Goal: Task Accomplishment & Management: Manage account settings

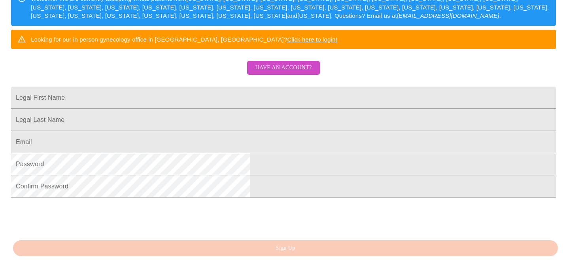
scroll to position [139, 0]
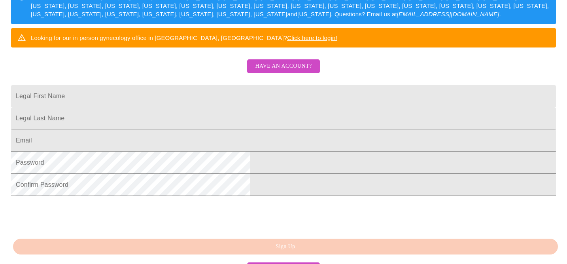
click at [337, 41] on link "Click here to login!" at bounding box center [312, 37] width 50 height 7
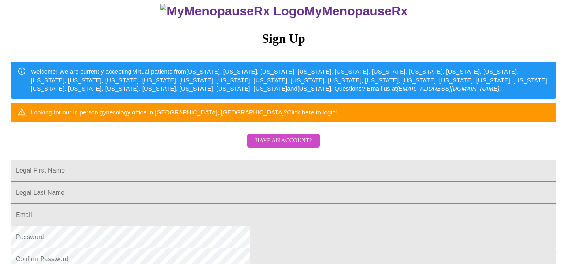
scroll to position [65, 0]
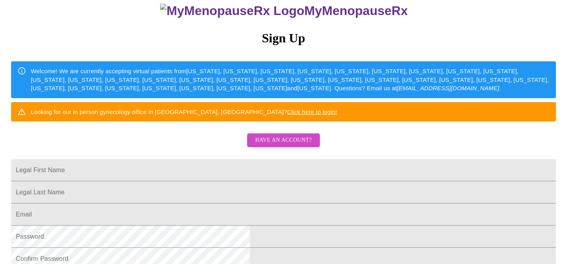
click at [281, 145] on span "Have an account?" at bounding box center [283, 140] width 57 height 10
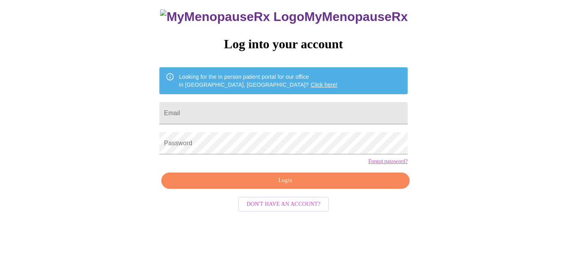
scroll to position [25, 0]
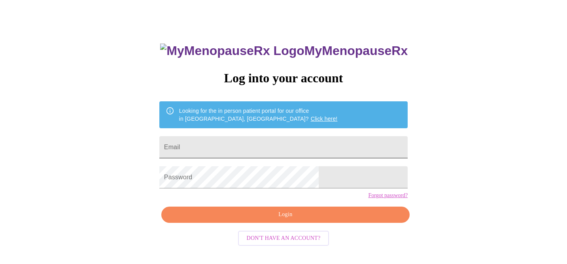
click at [215, 143] on input "Email" at bounding box center [283, 147] width 248 height 22
type input "[EMAIL_ADDRESS][DOMAIN_NAME]"
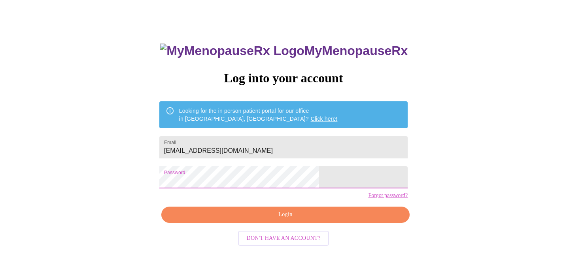
click at [282, 219] on span "Login" at bounding box center [285, 215] width 230 height 10
click at [273, 140] on input "[EMAIL_ADDRESS][DOMAIN_NAME]" at bounding box center [283, 147] width 248 height 22
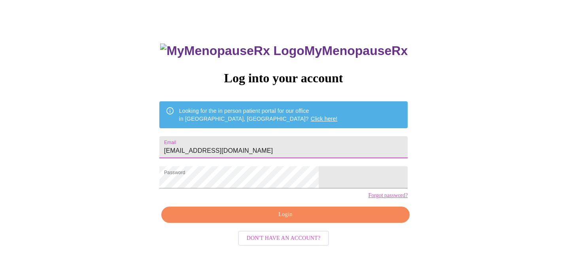
click at [368, 198] on link "Forgot password?" at bounding box center [388, 195] width 40 height 6
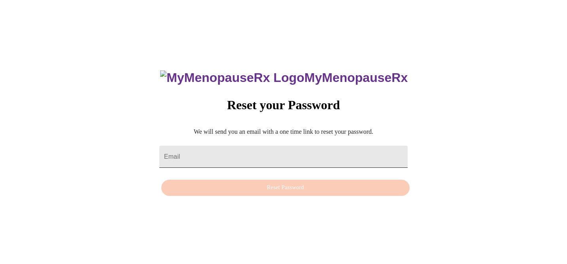
click at [204, 148] on input "Email" at bounding box center [283, 157] width 248 height 22
type input "[EMAIL_ADDRESS][DOMAIN_NAME]"
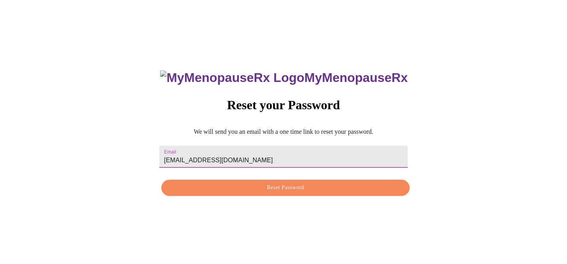
click at [274, 189] on span "Reset Password" at bounding box center [285, 188] width 230 height 10
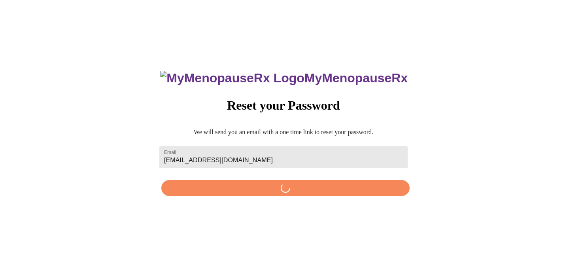
scroll to position [0, 0]
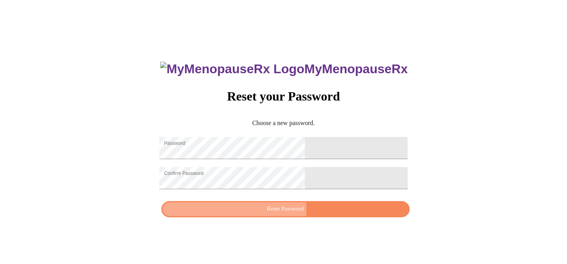
click at [276, 214] on span "Reset Password" at bounding box center [285, 209] width 230 height 10
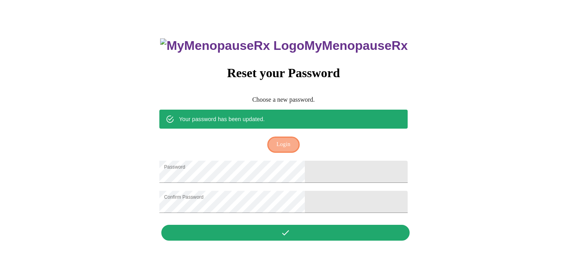
click at [282, 140] on span "Login" at bounding box center [283, 145] width 14 height 10
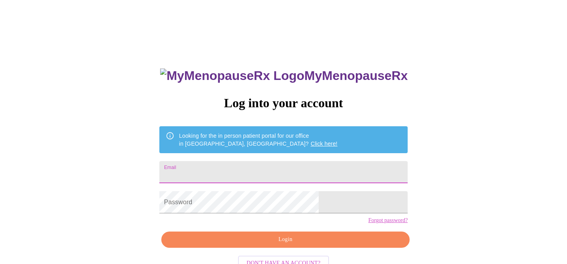
click at [219, 170] on input "Email" at bounding box center [283, 172] width 248 height 22
type input "[EMAIL_ADDRESS][DOMAIN_NAME]"
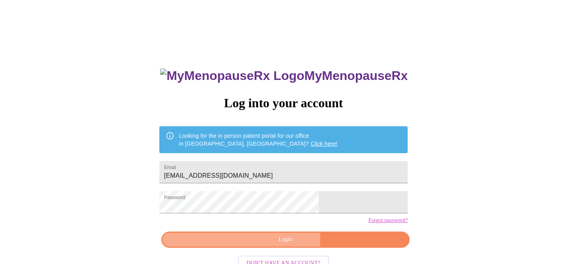
click at [267, 244] on span "Login" at bounding box center [285, 239] width 230 height 10
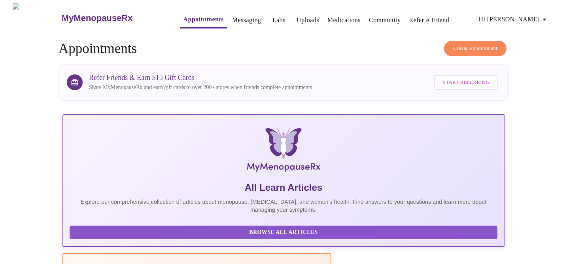
click at [272, 15] on link "Labs" at bounding box center [278, 20] width 13 height 11
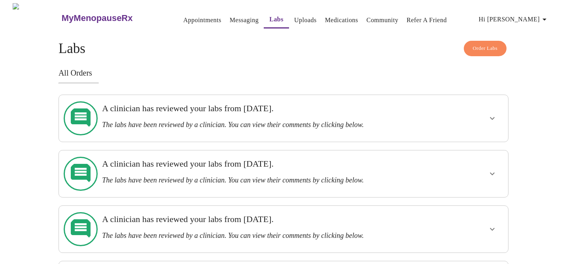
click at [490, 44] on span "Order Labs" at bounding box center [485, 48] width 25 height 9
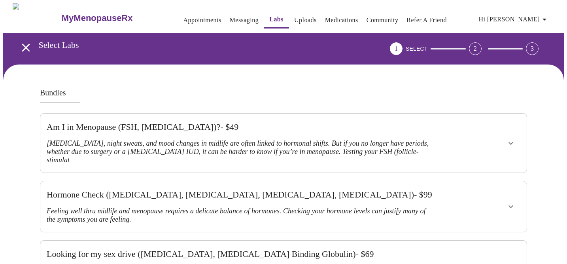
click at [183, 15] on link "Appointments" at bounding box center [202, 20] width 38 height 11
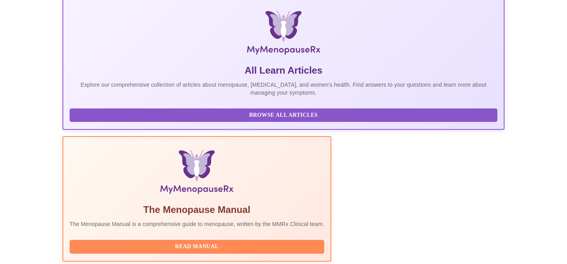
scroll to position [104, 0]
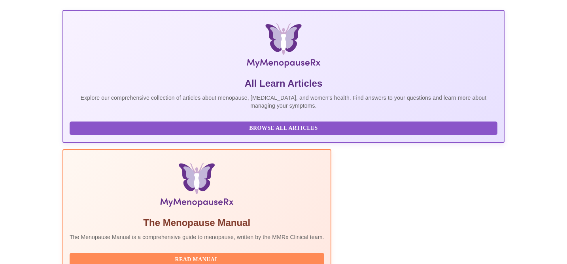
click at [238, 255] on span "Read Manual" at bounding box center [197, 260] width 239 height 10
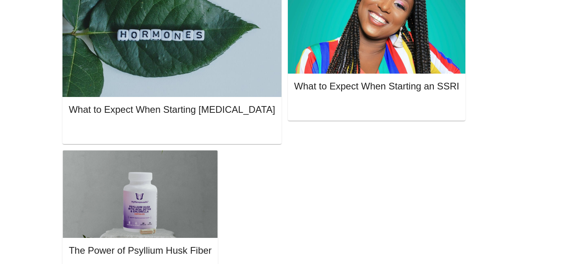
scroll to position [0, 0]
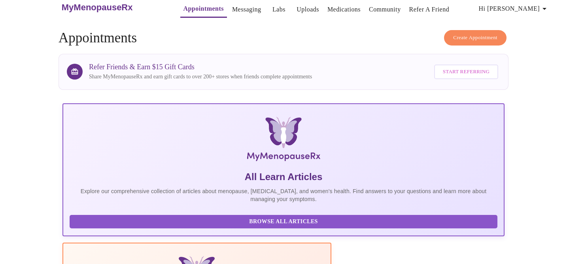
scroll to position [10, 0]
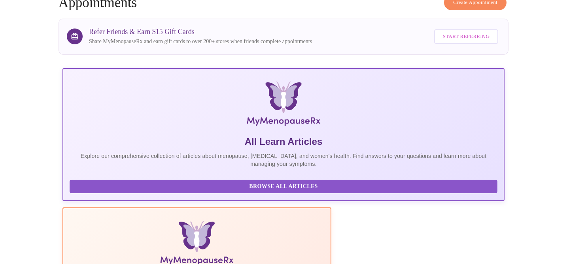
scroll to position [43, 0]
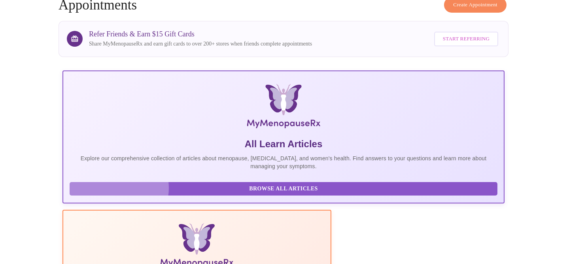
click at [119, 194] on span "Browse All Articles" at bounding box center [284, 189] width 412 height 10
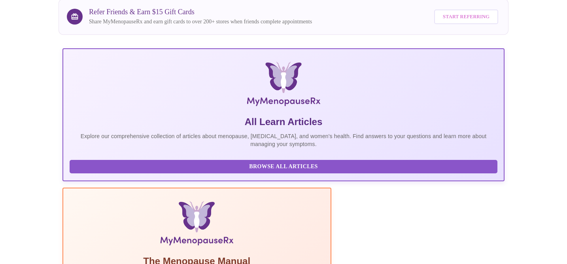
scroll to position [75, 0]
